Goal: Check status: Check status

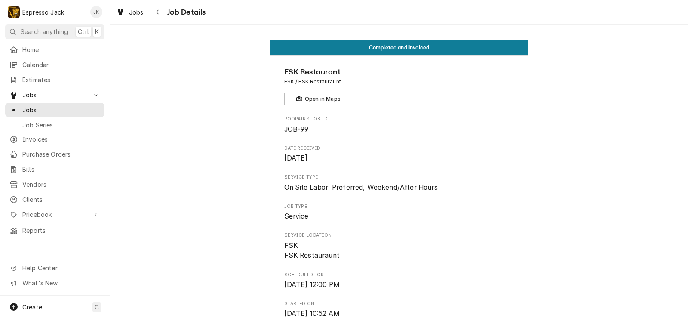
click at [381, 51] on div "Completed and Invoiced" at bounding box center [399, 47] width 258 height 15
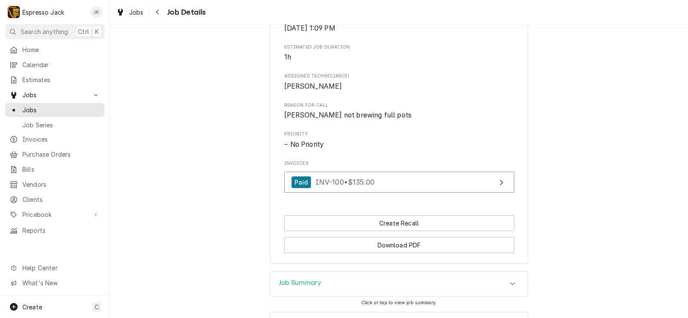
scroll to position [413, 0]
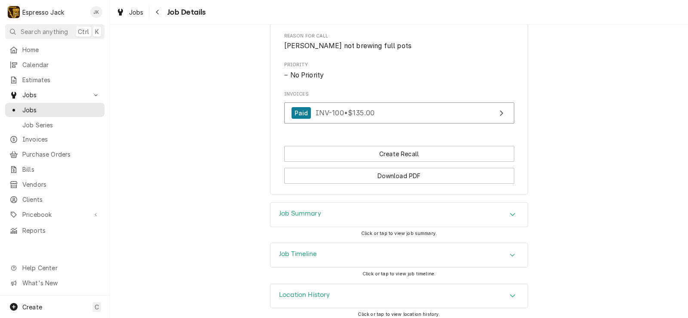
click at [323, 220] on div "Job Summary" at bounding box center [398, 214] width 257 height 24
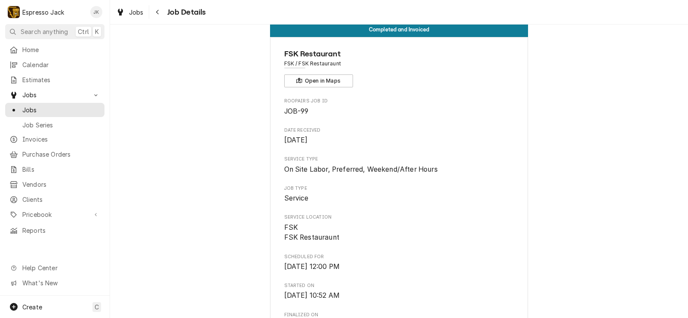
scroll to position [0, 0]
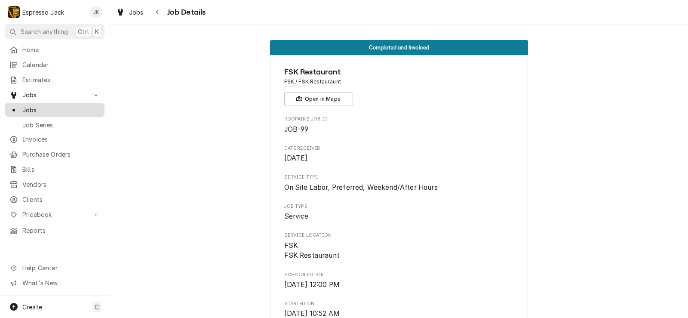
click at [46, 106] on span "Jobs" at bounding box center [61, 109] width 78 height 9
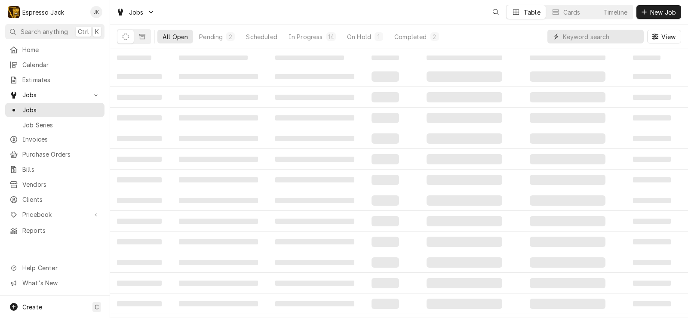
click at [573, 35] on input "Dynamic Content Wrapper" at bounding box center [601, 37] width 77 height 14
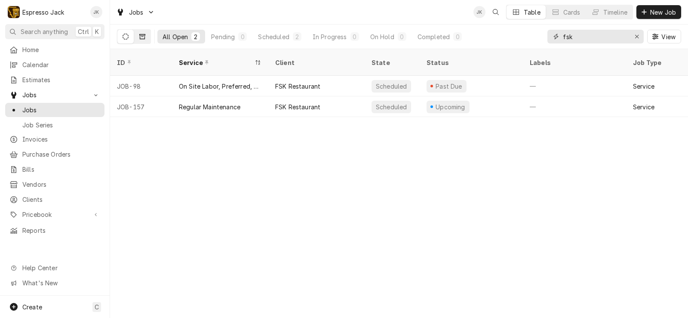
type input "fsk"
click at [140, 36] on icon "Dynamic Content Wrapper" at bounding box center [142, 37] width 6 height 6
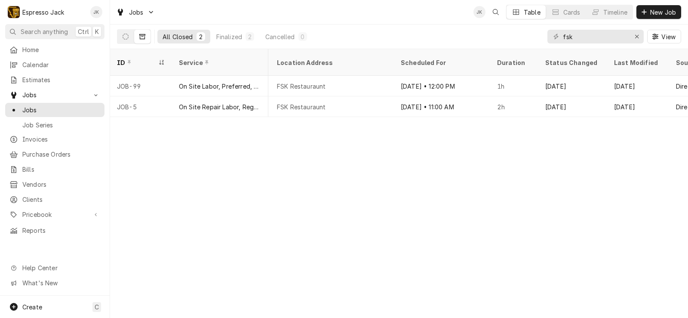
scroll to position [0, 712]
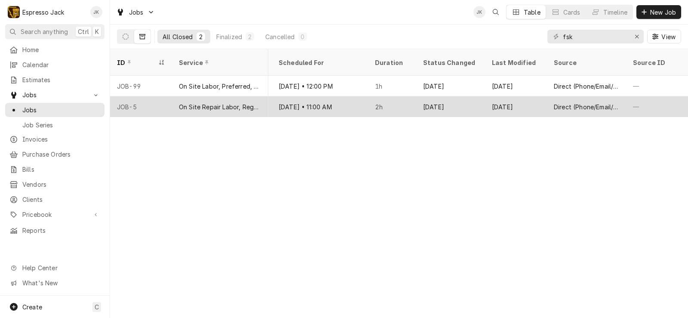
click at [499, 96] on div "Feb 6" at bounding box center [516, 106] width 62 height 21
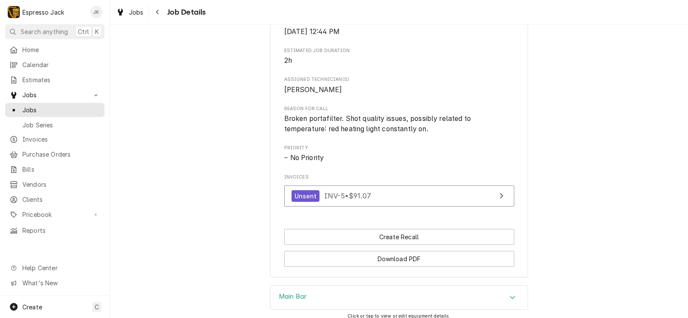
scroll to position [413, 0]
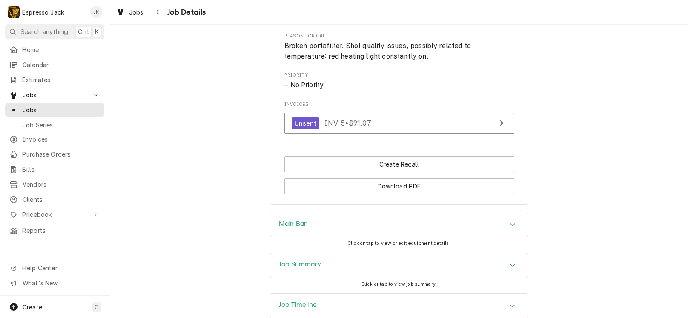
click at [337, 257] on div "Job Summary" at bounding box center [398, 265] width 257 height 24
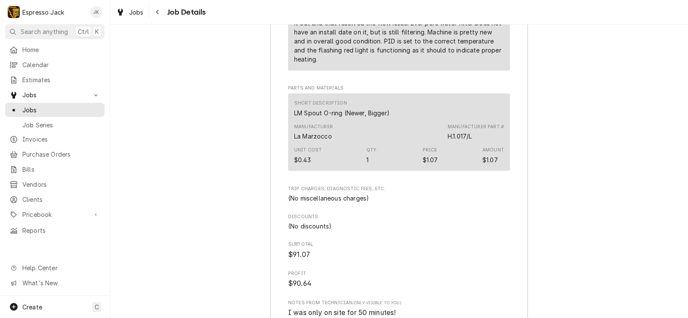
scroll to position [980, 0]
